Goal: Task Accomplishment & Management: Manage account settings

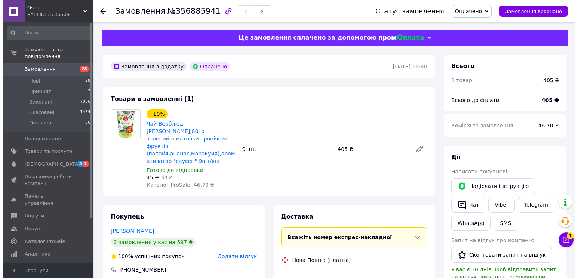
scroll to position [75, 0]
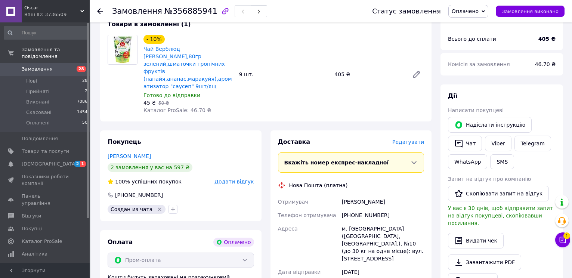
click at [410, 139] on span "Редагувати" at bounding box center [408, 142] width 32 height 6
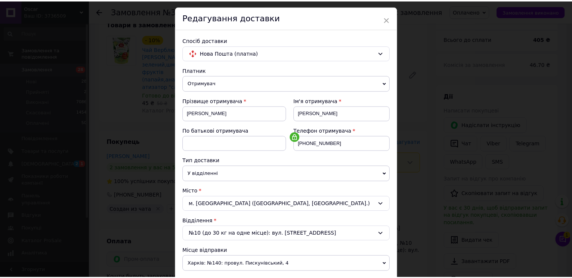
scroll to position [218, 0]
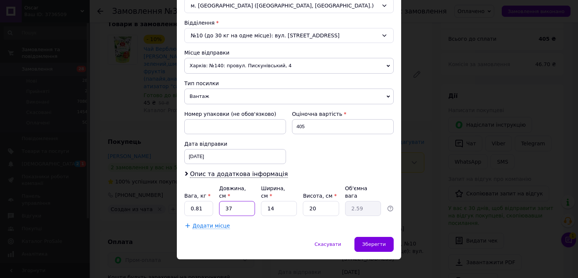
drag, startPoint x: 242, startPoint y: 202, endPoint x: 216, endPoint y: 202, distance: 25.4
click at [219, 202] on input "37" at bounding box center [237, 208] width 36 height 15
type input "2"
type input "0.14"
type input "20"
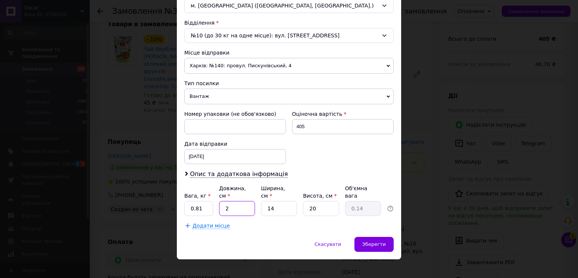
type input "1.4"
type input "20"
click at [372, 241] on span "Зберегти" at bounding box center [374, 244] width 24 height 6
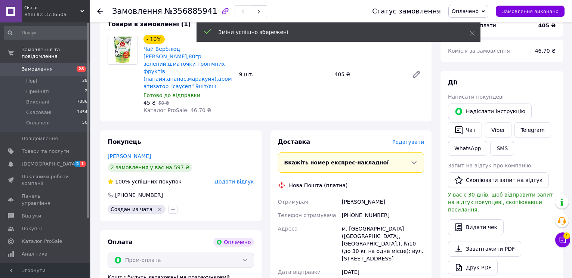
scroll to position [224, 0]
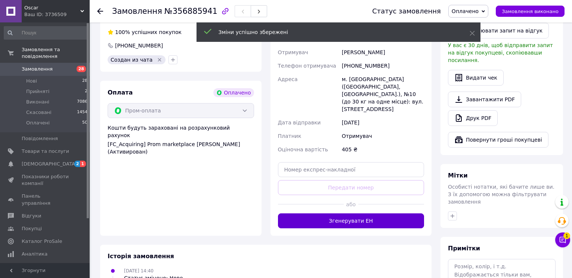
click at [344, 213] on button "Згенерувати ЕН" at bounding box center [351, 220] width 146 height 15
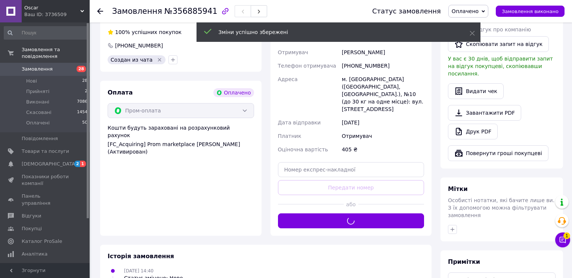
scroll to position [149, 0]
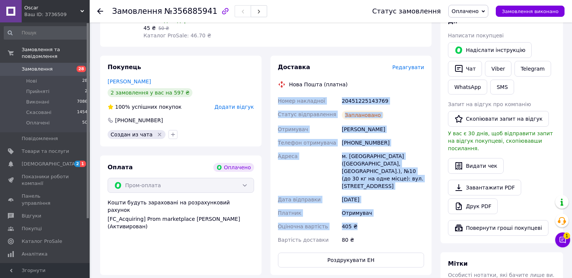
drag, startPoint x: 358, startPoint y: 212, endPoint x: 274, endPoint y: 95, distance: 144.2
click at [274, 95] on div "Доставка Редагувати Нова Пошта (платна) Номер накладної 20451225143769 Статус в…" at bounding box center [350, 165] width 161 height 219
copy div "Номер накладної 20451225143769 Статус відправлення Заплановано Отримувач Киселе…"
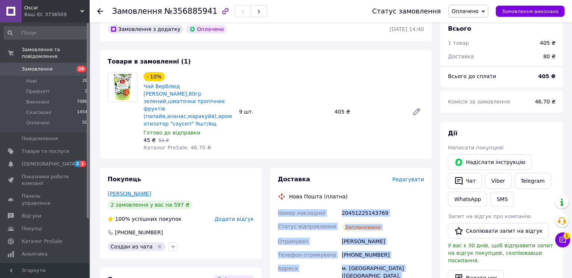
click at [135, 191] on link "Киселева Татьяна" at bounding box center [129, 194] width 43 height 6
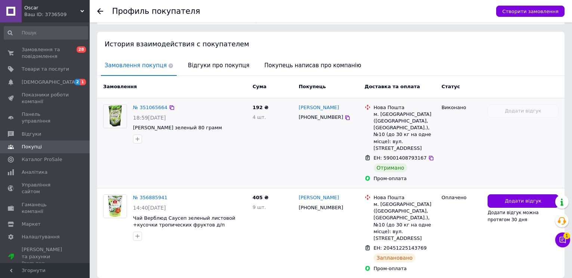
scroll to position [141, 0]
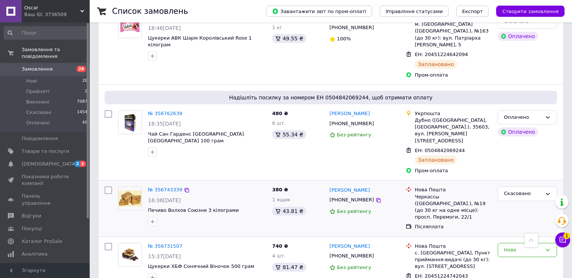
scroll to position [1009, 0]
